Goal: Task Accomplishment & Management: Complete application form

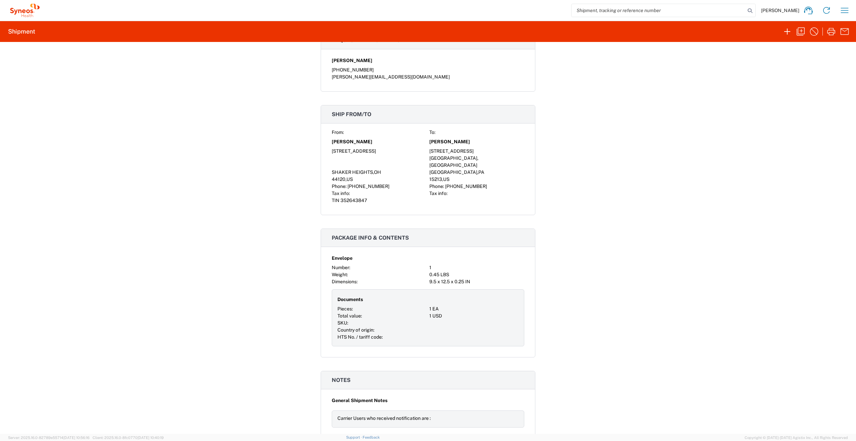
scroll to position [352, 0]
click at [790, 31] on icon "button" at bounding box center [787, 31] width 11 height 11
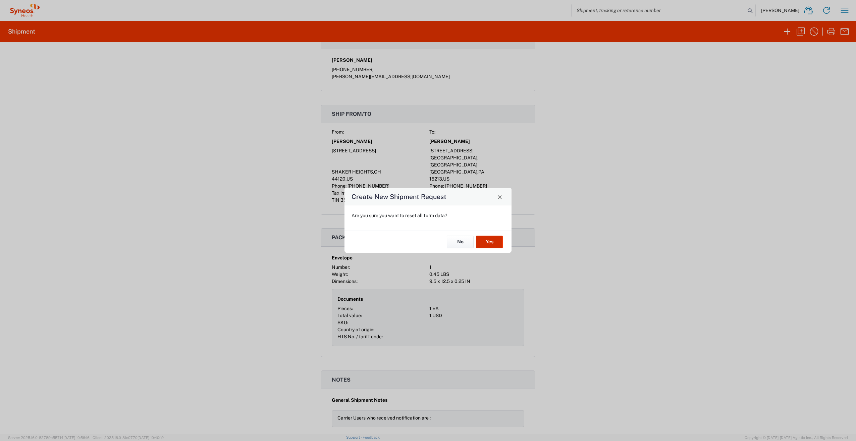
click at [491, 239] on button "Yes" at bounding box center [489, 242] width 27 height 12
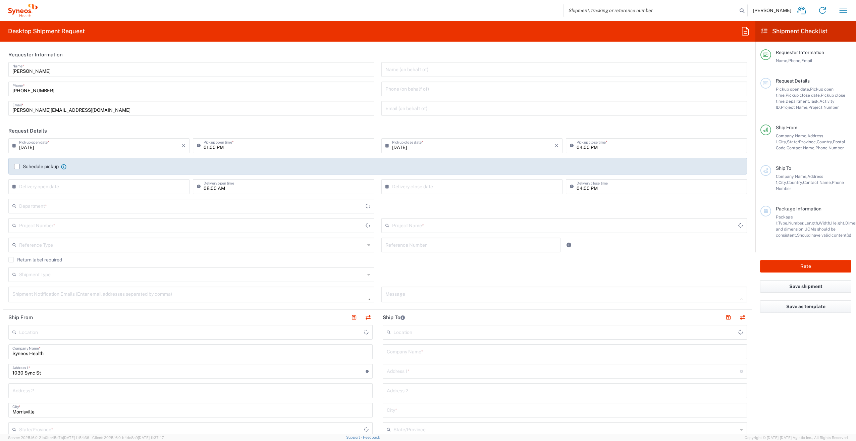
type input "[US_STATE]"
type input "[GEOGRAPHIC_DATA]"
type input "3190"
type input "[PERSON_NAME] Rsrch Grp ([GEOGRAPHIC_DATA]) In"
click at [84, 218] on div "Project Number *" at bounding box center [191, 225] width 366 height 15
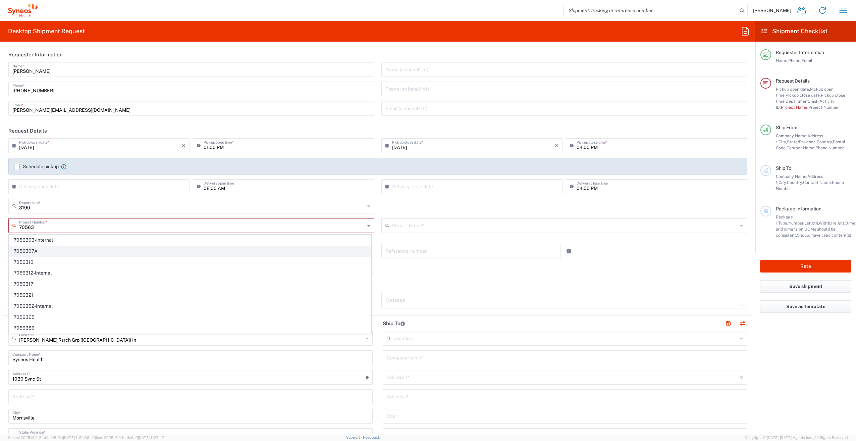
click at [70, 252] on span "7056307A" at bounding box center [190, 251] width 362 height 10
type input "7056307A"
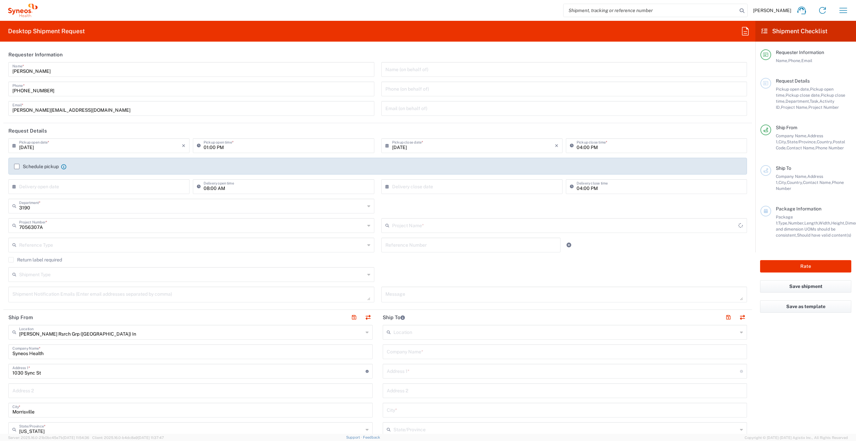
type input "802-ACC-002A"
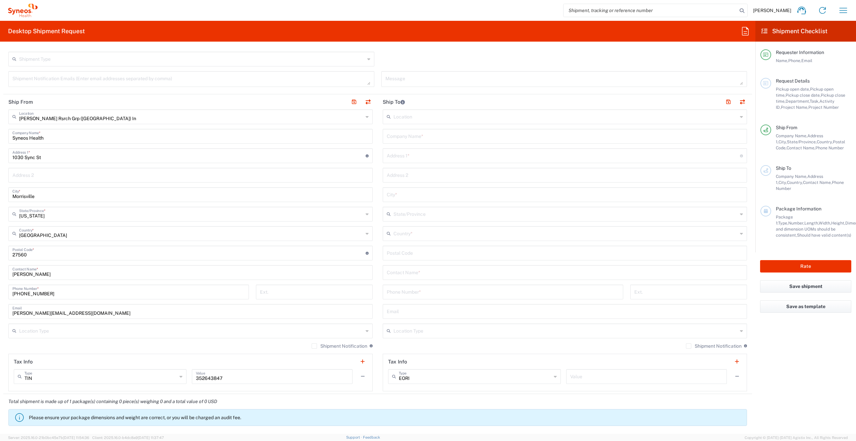
scroll to position [215, 0]
click at [68, 141] on input "Syneos Health" at bounding box center [190, 136] width 356 height 12
type input "S"
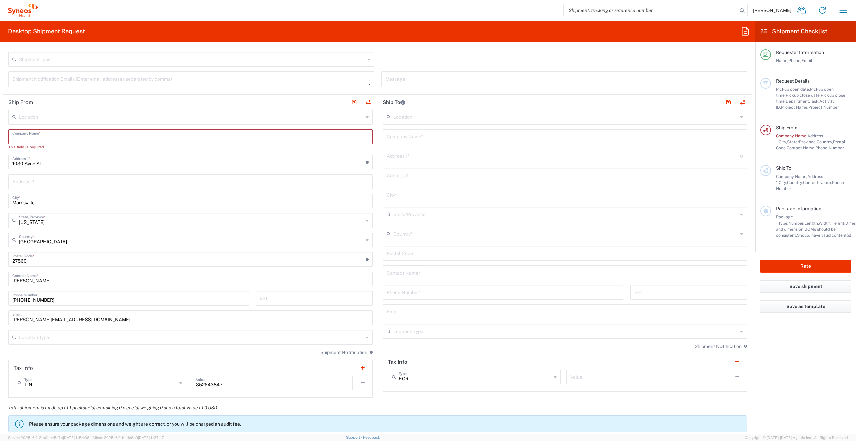
click at [170, 138] on input "text" at bounding box center [190, 136] width 356 height 12
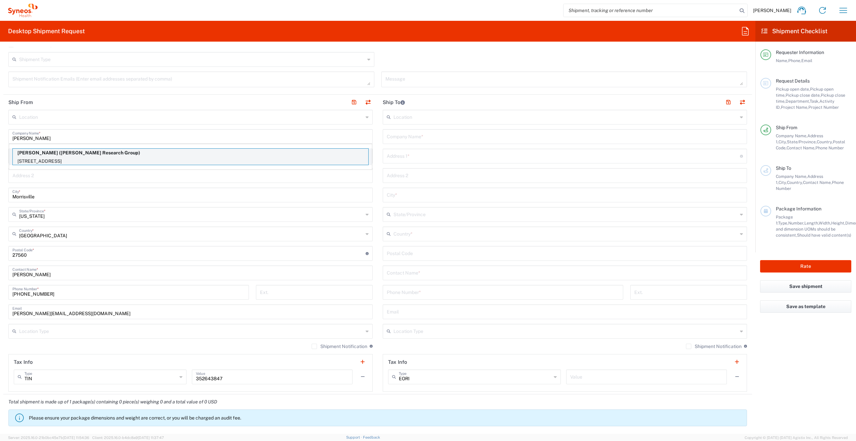
click at [147, 154] on p "Barbara McDonald (Illingworth Research Group)" at bounding box center [191, 153] width 356 height 8
type input "[PERSON_NAME]"
type input "[STREET_ADDRESS]"
type input "SHAKER HEIGHTS"
type input "Ohio"
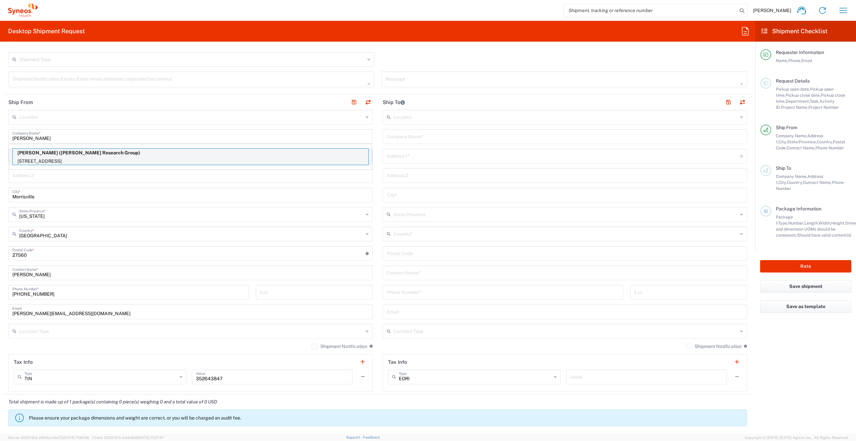
type input "44120"
type input "Illingworth Research Group"
type input "[PHONE_NUMBER]"
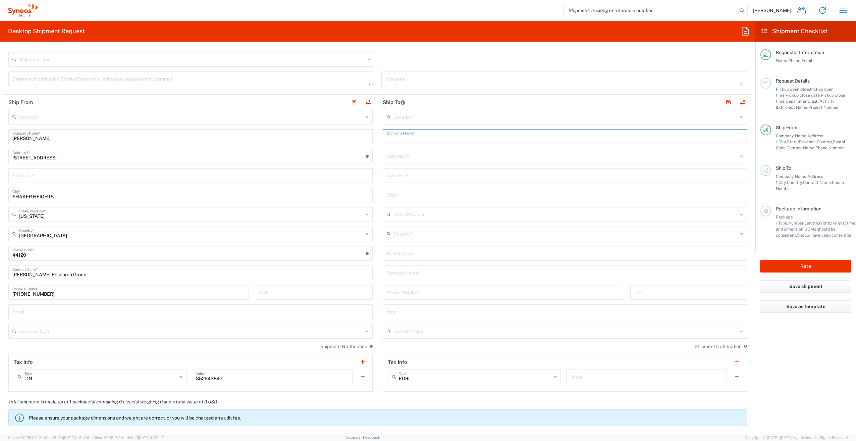
click at [404, 140] on input "text" at bounding box center [565, 136] width 356 height 12
type input "Nicole Vonallmen"
click at [274, 160] on input "[STREET_ADDRESS]" at bounding box center [188, 156] width 353 height 12
click at [435, 169] on input "text" at bounding box center [565, 175] width 356 height 12
click at [436, 163] on div "Location Addison Whitney LLC-Morrisvile NC US Barcelona-Syneos Health BioSector…" at bounding box center [565, 251] width 364 height 282
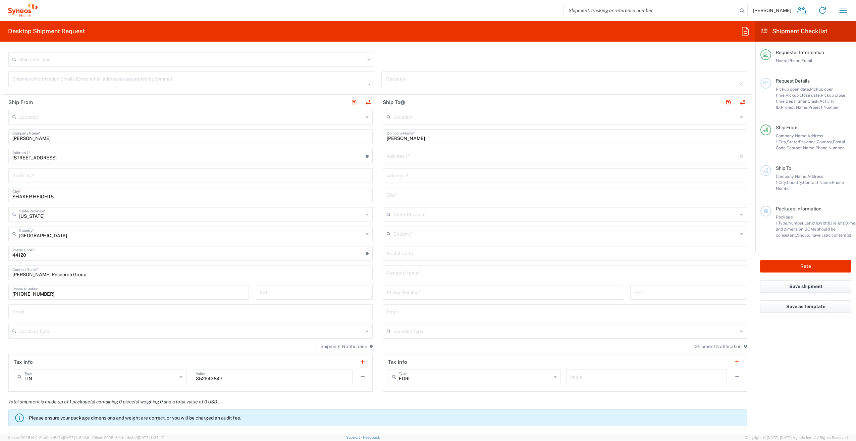
click at [432, 158] on input "text" at bounding box center [563, 156] width 353 height 12
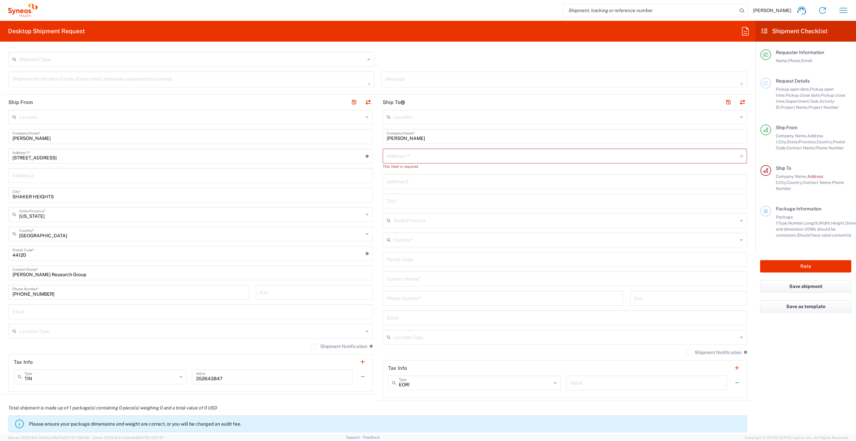
click at [488, 143] on div "Nicole Vonallmen Company Name *" at bounding box center [565, 136] width 364 height 15
click at [439, 291] on div "Phone Number *" at bounding box center [503, 298] width 241 height 15
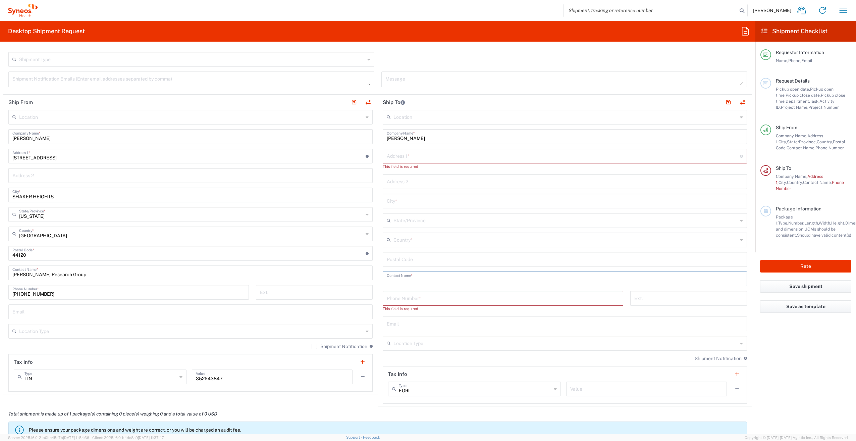
click at [443, 280] on input "text" at bounding box center [565, 278] width 356 height 12
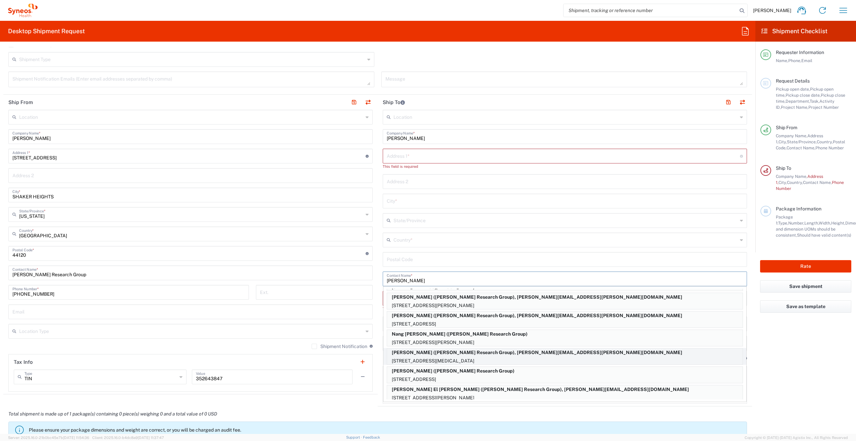
scroll to position [201, 0]
type input "Illingworth"
click at [443, 360] on p "3952 Riverridge Drive, Norco, CA, 92860, US" at bounding box center [565, 360] width 356 height 8
type input "3952 Riverridge Drive"
type input "Norco"
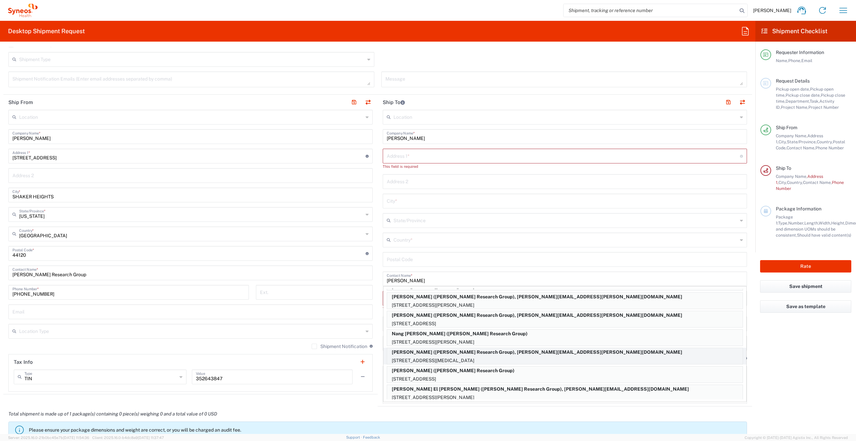
type input "United States"
type input "92860"
type input "Illingworth Research Group"
type input "909-659-4380"
type input "nicole.vonallmen@illingworthresearch.com"
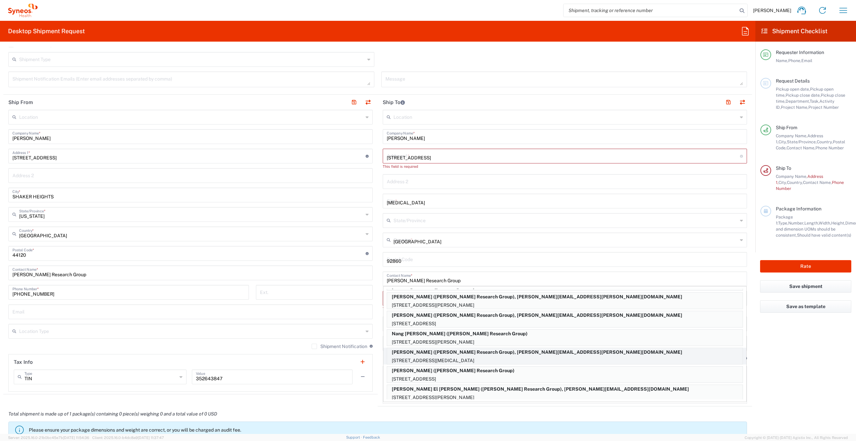
type input "California"
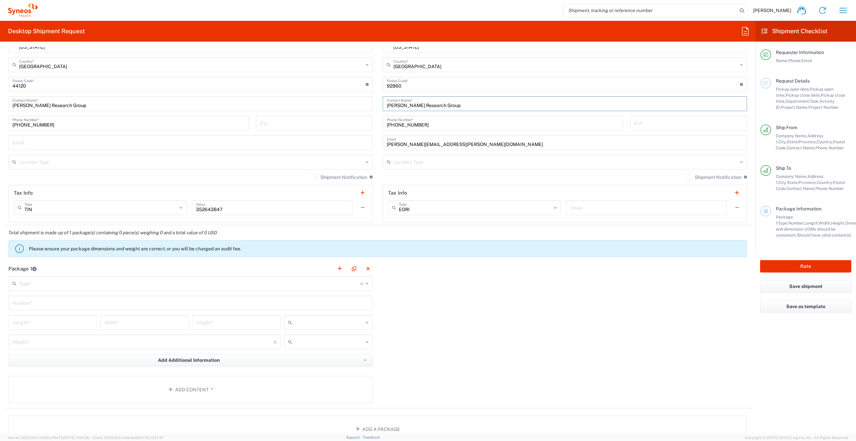
scroll to position [389, 0]
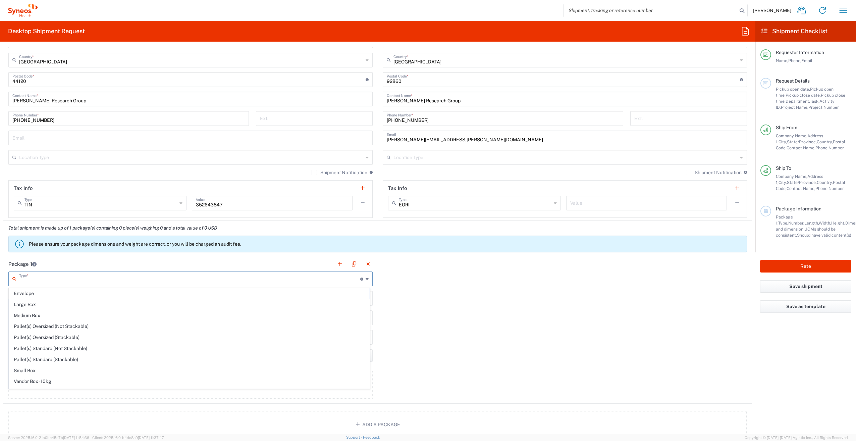
click at [192, 281] on input "text" at bounding box center [189, 278] width 341 height 12
click at [162, 290] on span "Envelope" at bounding box center [189, 293] width 361 height 10
type input "Envelope"
type input "1"
type input "9.5"
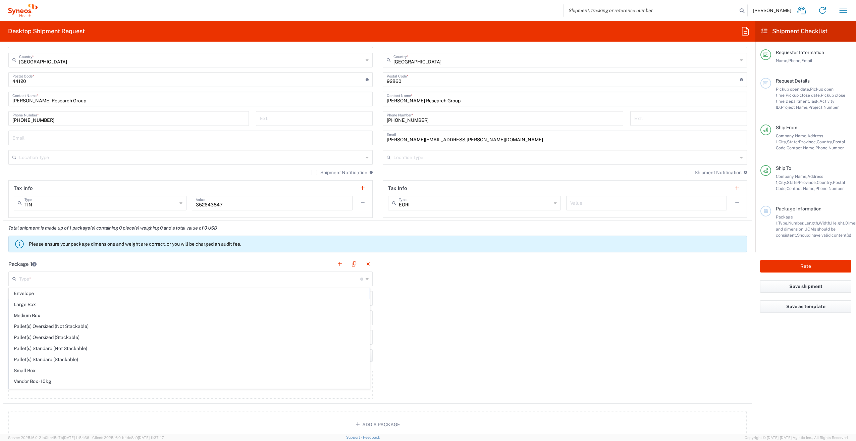
type input "12.5"
type input "0.25"
type input "in"
type input "0.45"
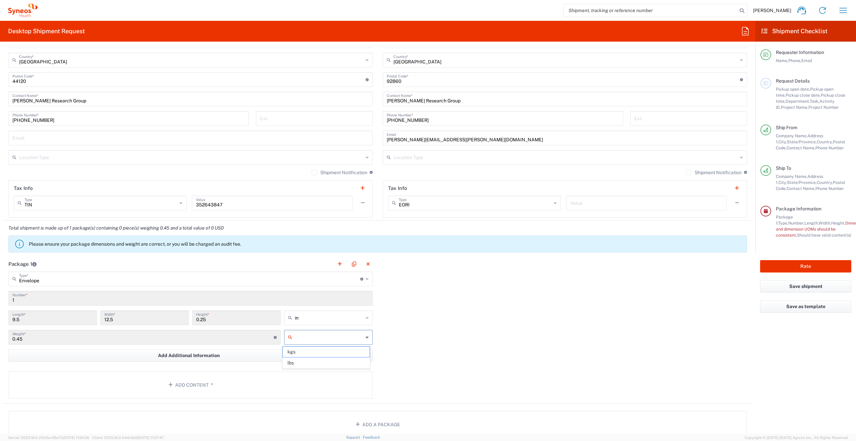
click at [321, 336] on input "text" at bounding box center [329, 337] width 68 height 11
click at [325, 365] on span "lbs" at bounding box center [326, 363] width 87 height 10
type input "lbs"
click at [400, 359] on div "Package 1 Envelope Type * Material used to package goods Envelope Large Box Med…" at bounding box center [377, 329] width 749 height 147
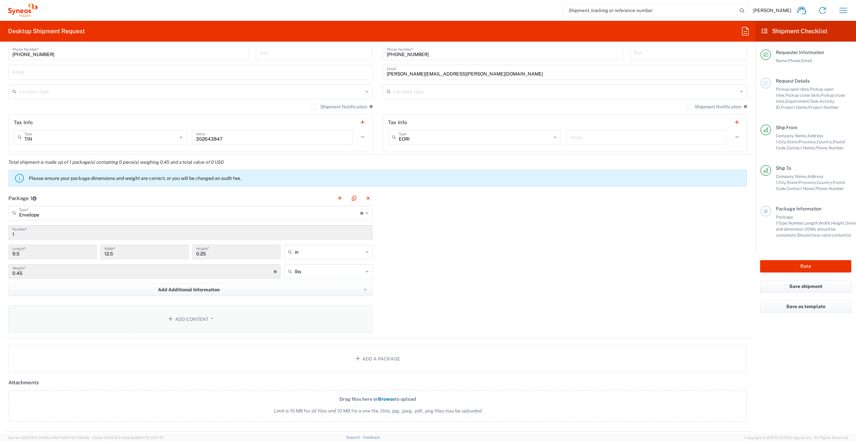
scroll to position [455, 0]
click at [210, 321] on button "Add Content *" at bounding box center [190, 319] width 364 height 28
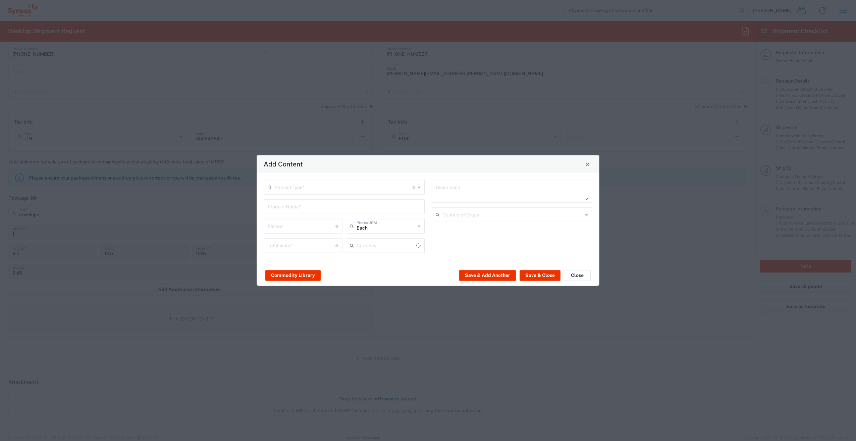
type input "US Dollar"
click at [353, 189] on input "text" at bounding box center [343, 187] width 138 height 12
click at [532, 277] on button "Save & Close" at bounding box center [540, 275] width 41 height 11
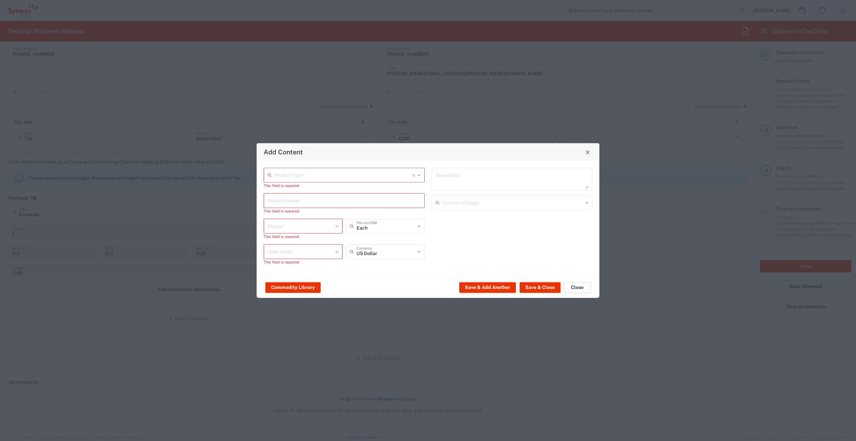
click at [574, 289] on button "Close" at bounding box center [577, 287] width 27 height 11
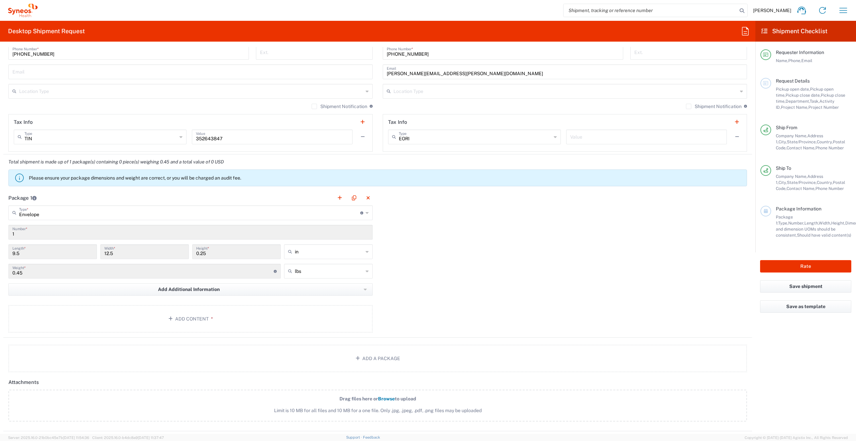
click at [269, 216] on input "Envelope" at bounding box center [189, 212] width 341 height 12
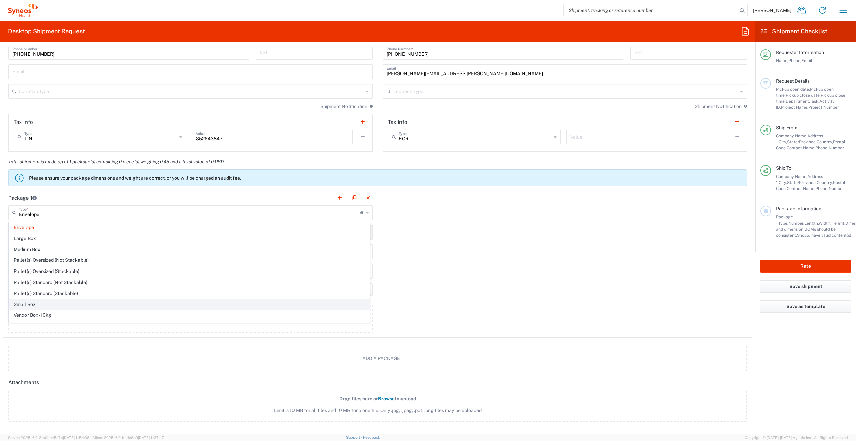
click at [214, 304] on span "Small Box" at bounding box center [189, 304] width 361 height 10
type input "Small Box"
type input "12.25"
type input "11"
type input "1.5"
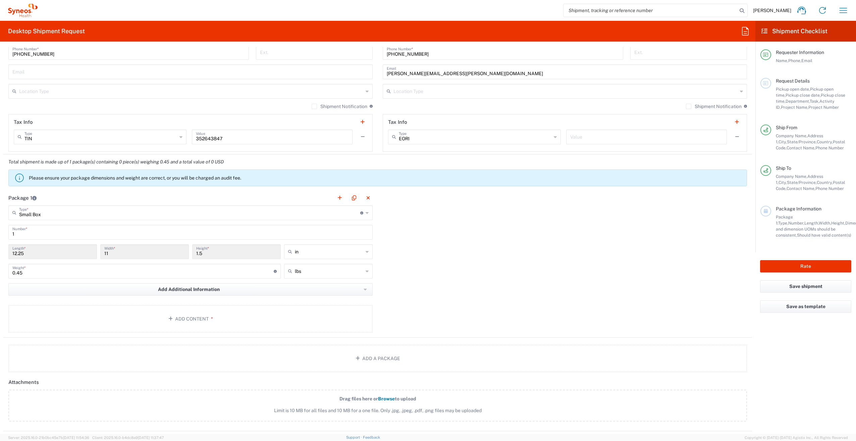
click at [411, 290] on div "Package 1 Small Box Type * Material used to package goods Envelope Large Box Me…" at bounding box center [377, 263] width 749 height 147
click at [217, 275] on input "0.45" at bounding box center [142, 271] width 261 height 12
click at [361, 273] on div "lbs" at bounding box center [328, 271] width 89 height 15
type input "lbs"
click at [466, 285] on div "Package 1 Small Box Type * Material used to package goods Envelope Large Box Me…" at bounding box center [377, 263] width 749 height 147
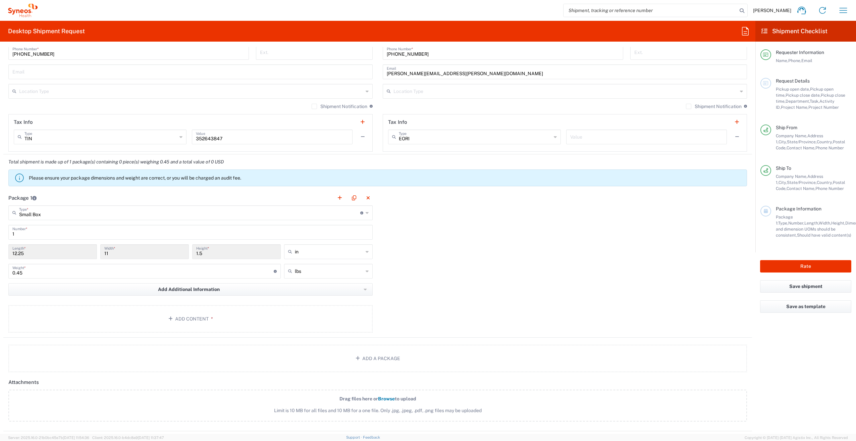
click at [337, 208] on input "Small Box" at bounding box center [189, 212] width 341 height 12
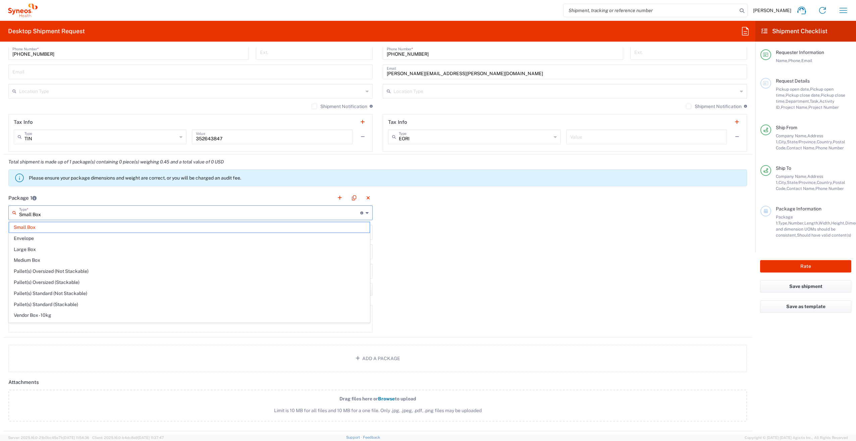
click at [237, 248] on span "Large Box" at bounding box center [189, 249] width 361 height 10
type input "Large Box"
type input "17.5"
type input "12.5"
type input "3"
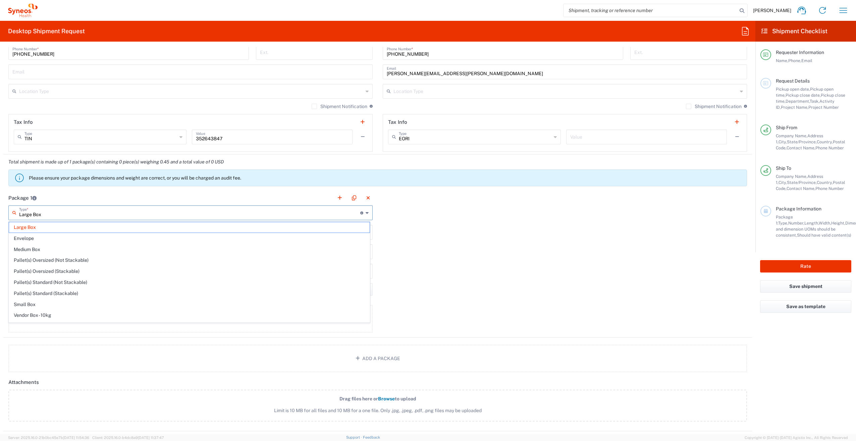
click at [236, 215] on input "Large Box" at bounding box center [189, 212] width 341 height 12
click at [228, 239] on span "Envelope" at bounding box center [189, 238] width 361 height 10
type input "Envelope"
type input "9.5"
type input "0.25"
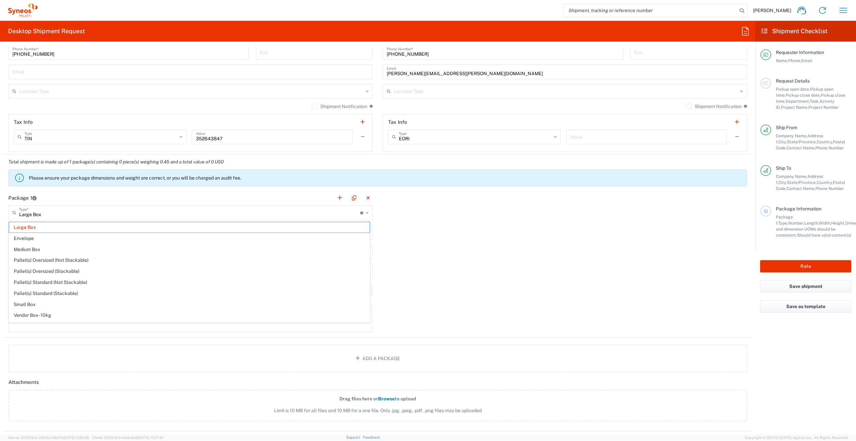
type input "1"
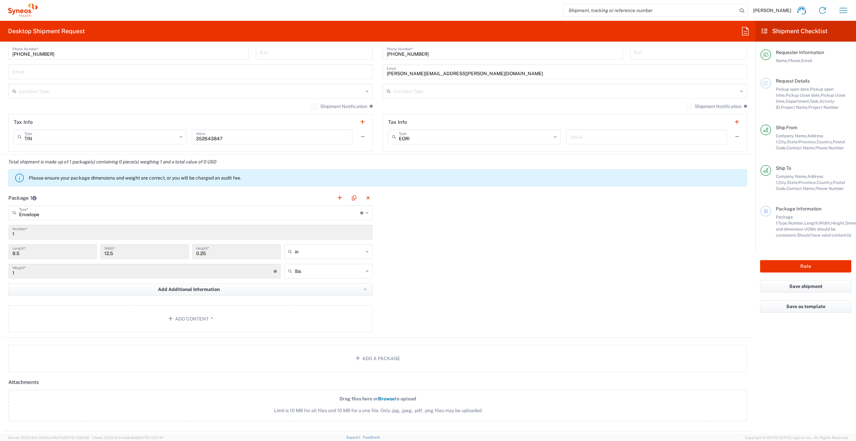
drag, startPoint x: 472, startPoint y: 306, endPoint x: 344, endPoint y: 301, distance: 127.6
click at [344, 301] on div "Package 1 Envelope Type * Material used to package goods Large Box Envelope Med…" at bounding box center [377, 263] width 749 height 147
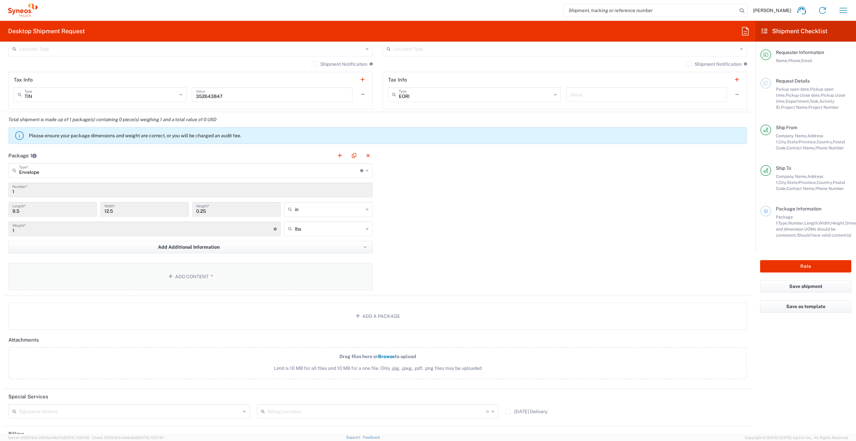
scroll to position [498, 0]
click at [233, 279] on button "Add Content *" at bounding box center [190, 276] width 364 height 28
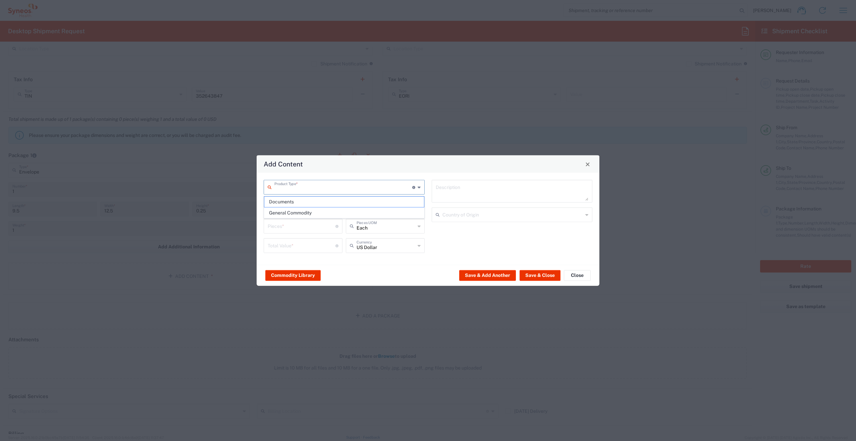
click at [351, 187] on input "text" at bounding box center [343, 187] width 138 height 12
click at [347, 215] on span "General Commodity" at bounding box center [344, 213] width 160 height 10
type input "General Commodity"
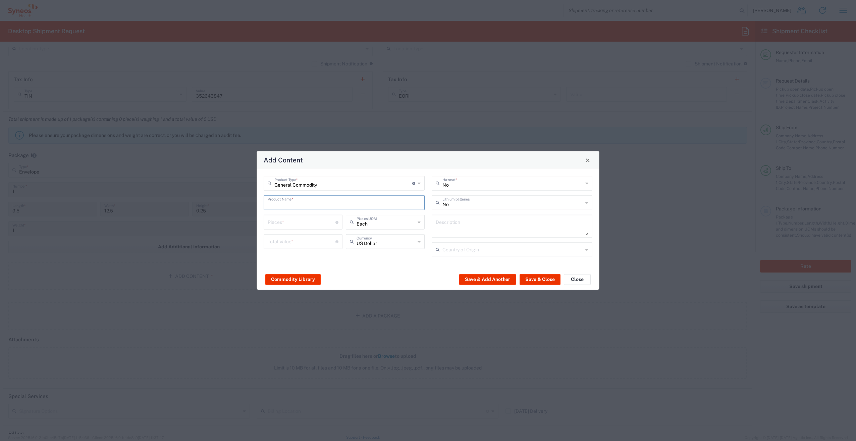
click at [335, 207] on input "text" at bounding box center [344, 202] width 153 height 12
type input "Lab Kit"
click at [315, 226] on input "number" at bounding box center [302, 222] width 68 height 12
type input "1"
click at [317, 242] on input "number" at bounding box center [302, 241] width 68 height 12
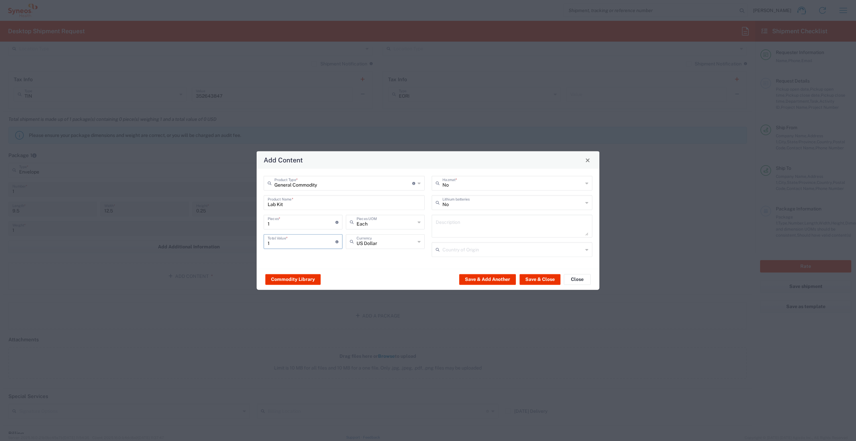
type input "1"
click at [471, 230] on textarea at bounding box center [512, 226] width 153 height 19
type textarea "Part 1 Lab kit"
click at [538, 278] on button "Save & Close" at bounding box center [540, 279] width 41 height 11
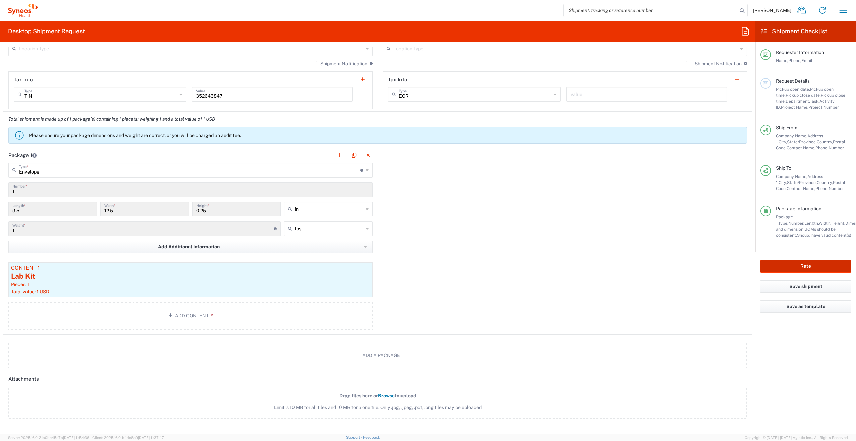
click at [828, 264] on button "Rate" at bounding box center [805, 266] width 91 height 12
type input "7056307A"
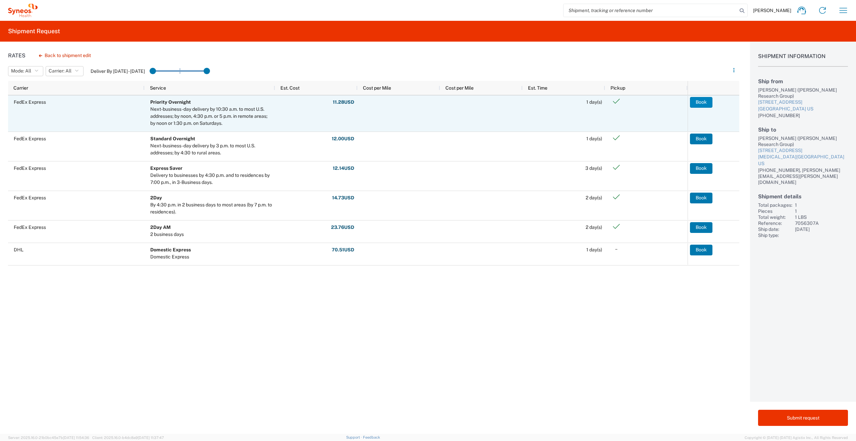
click at [703, 101] on button "Book" at bounding box center [701, 102] width 22 height 11
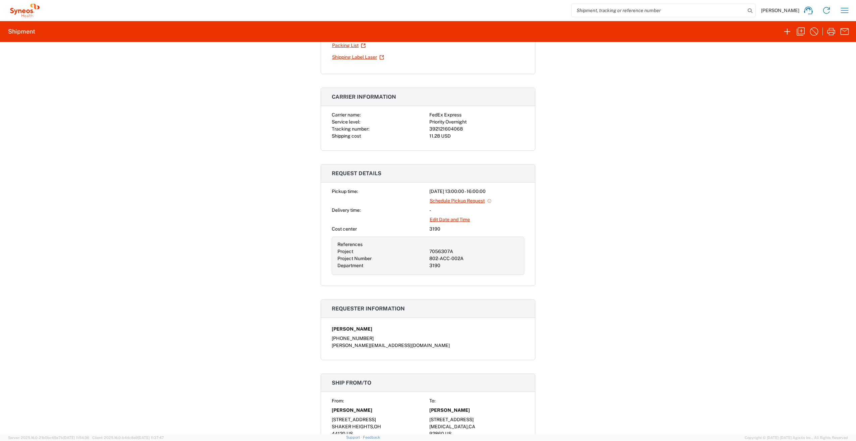
scroll to position [84, 0]
click at [830, 34] on icon "button" at bounding box center [831, 31] width 11 height 11
drag, startPoint x: 427, startPoint y: 127, endPoint x: 461, endPoint y: 126, distance: 34.2
click at [461, 126] on div "392121604068" at bounding box center [476, 128] width 95 height 7
copy div "392121604068"
